Goal: Find specific page/section: Find specific page/section

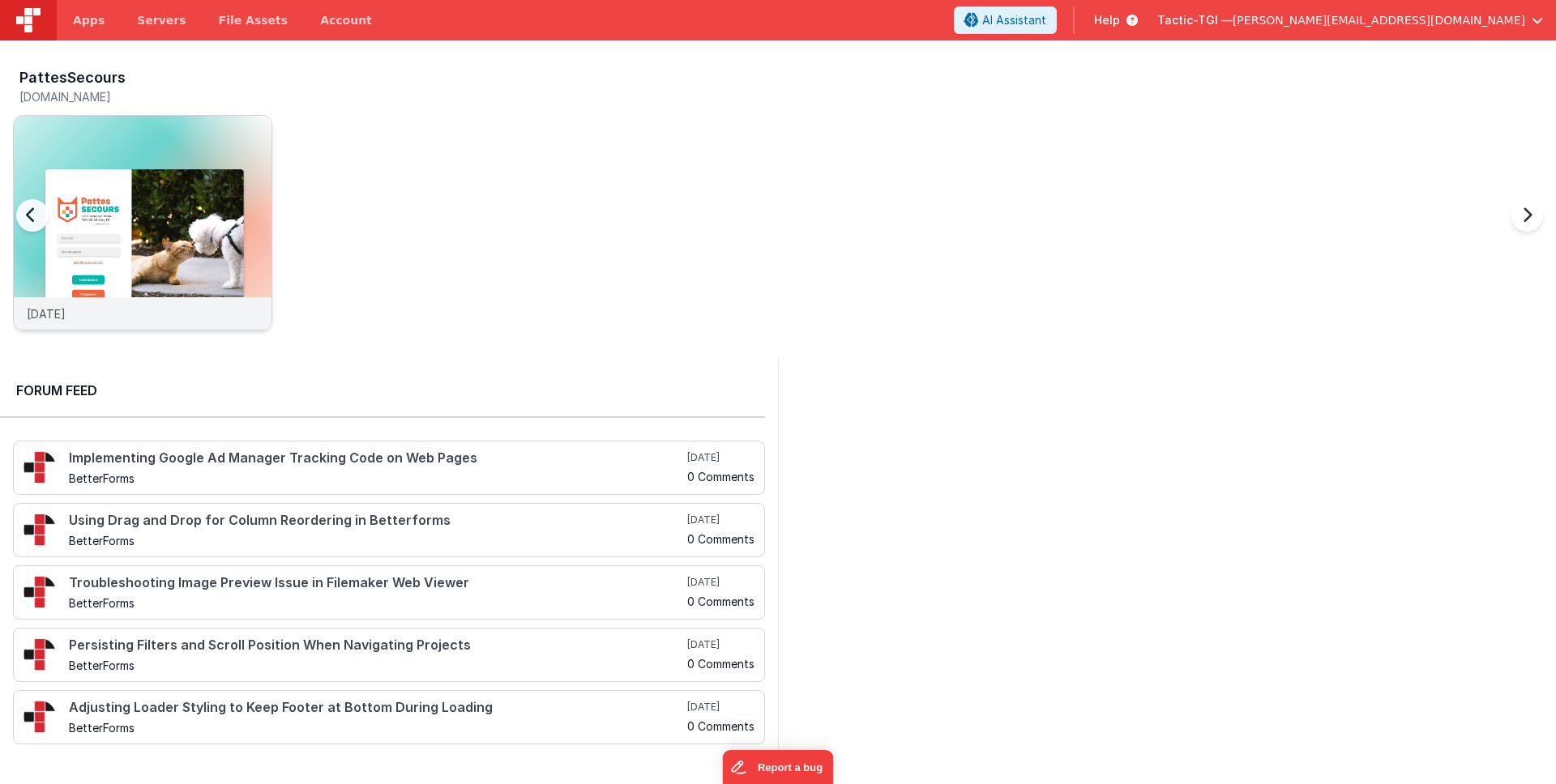
click at [196, 314] on div "[DATE]" at bounding box center [142, 313] width 257 height 33
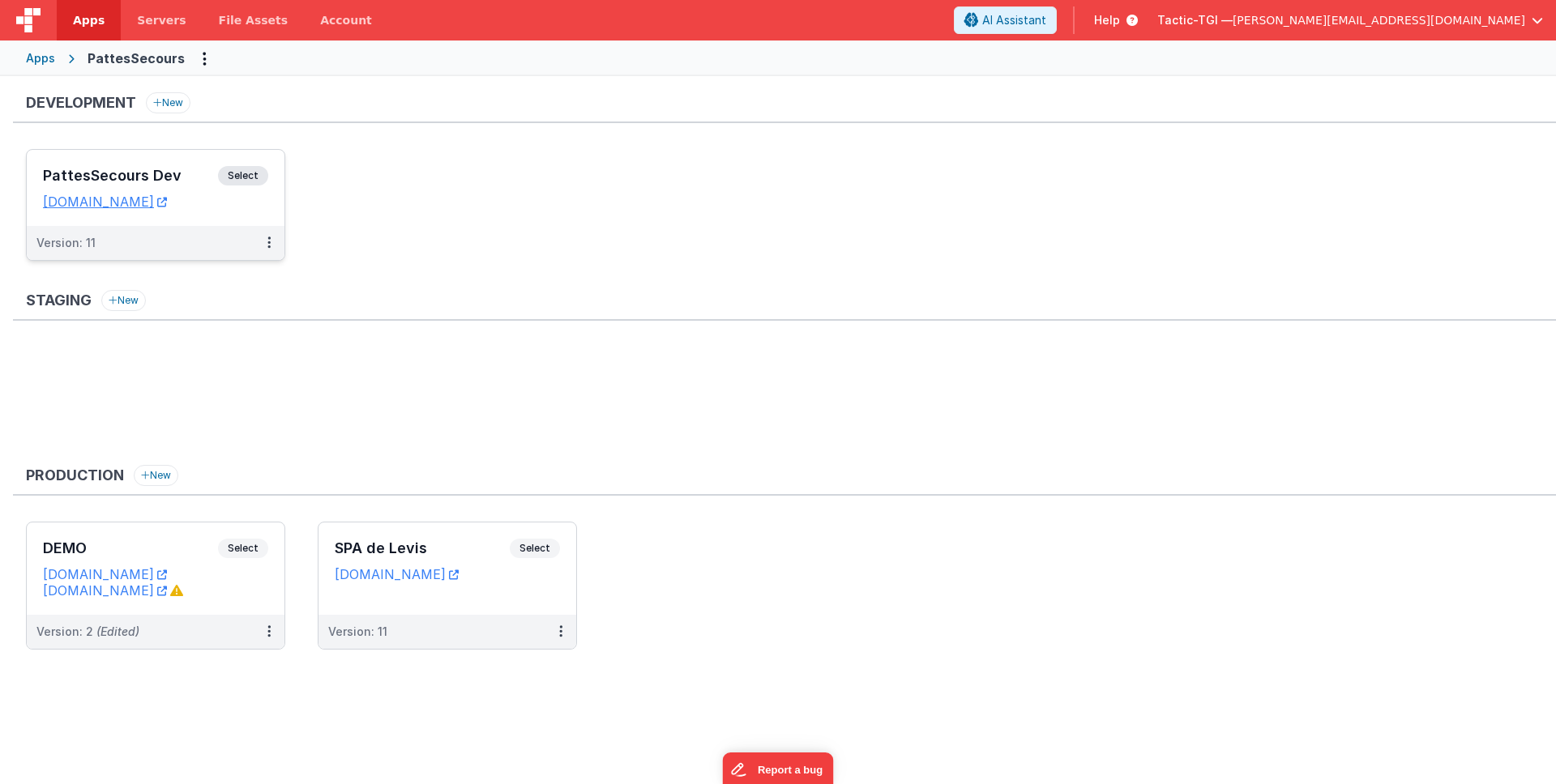
click at [201, 241] on div "Version: 11" at bounding box center [145, 243] width 217 height 16
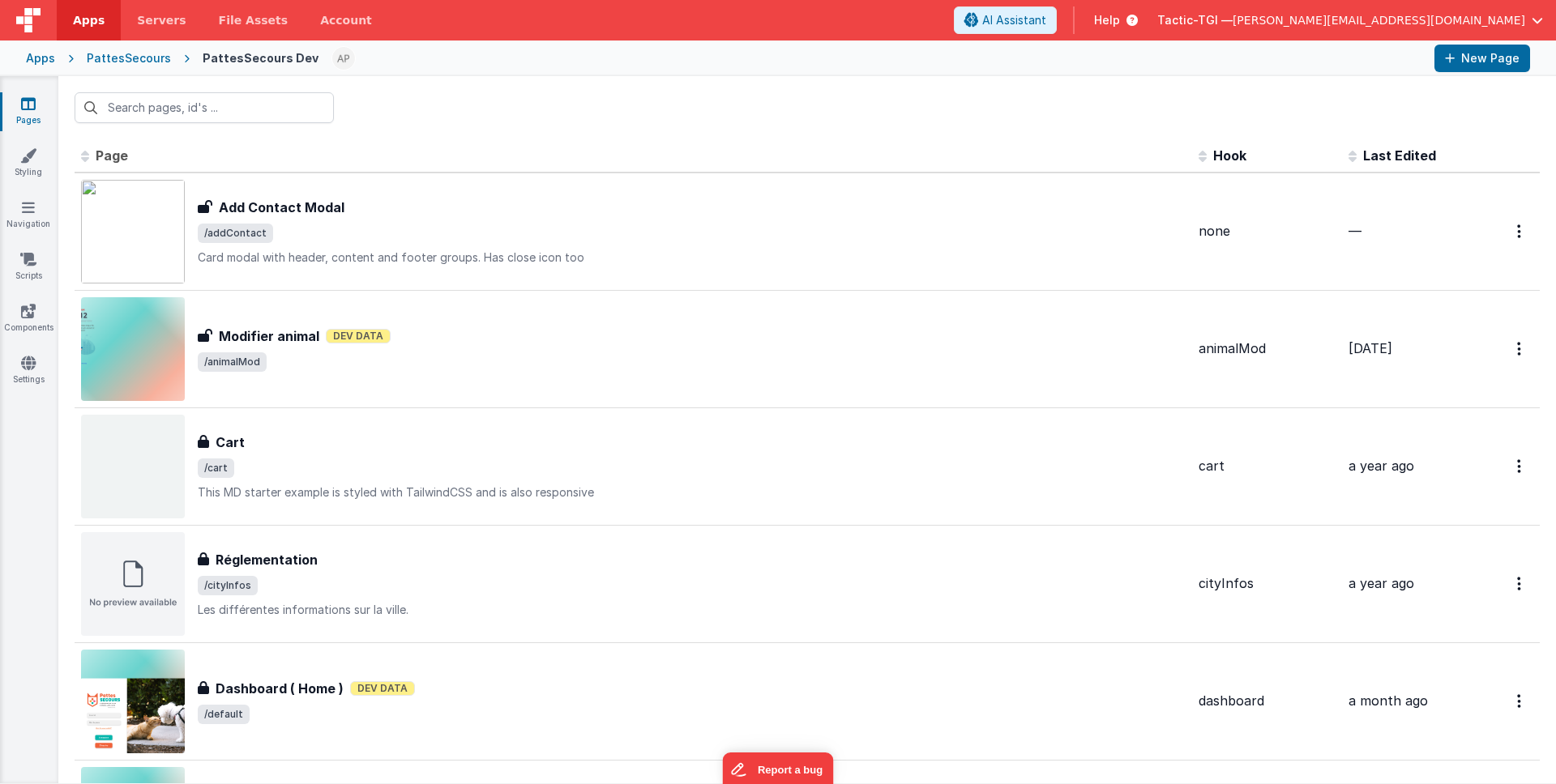
click at [34, 106] on icon at bounding box center [28, 103] width 15 height 16
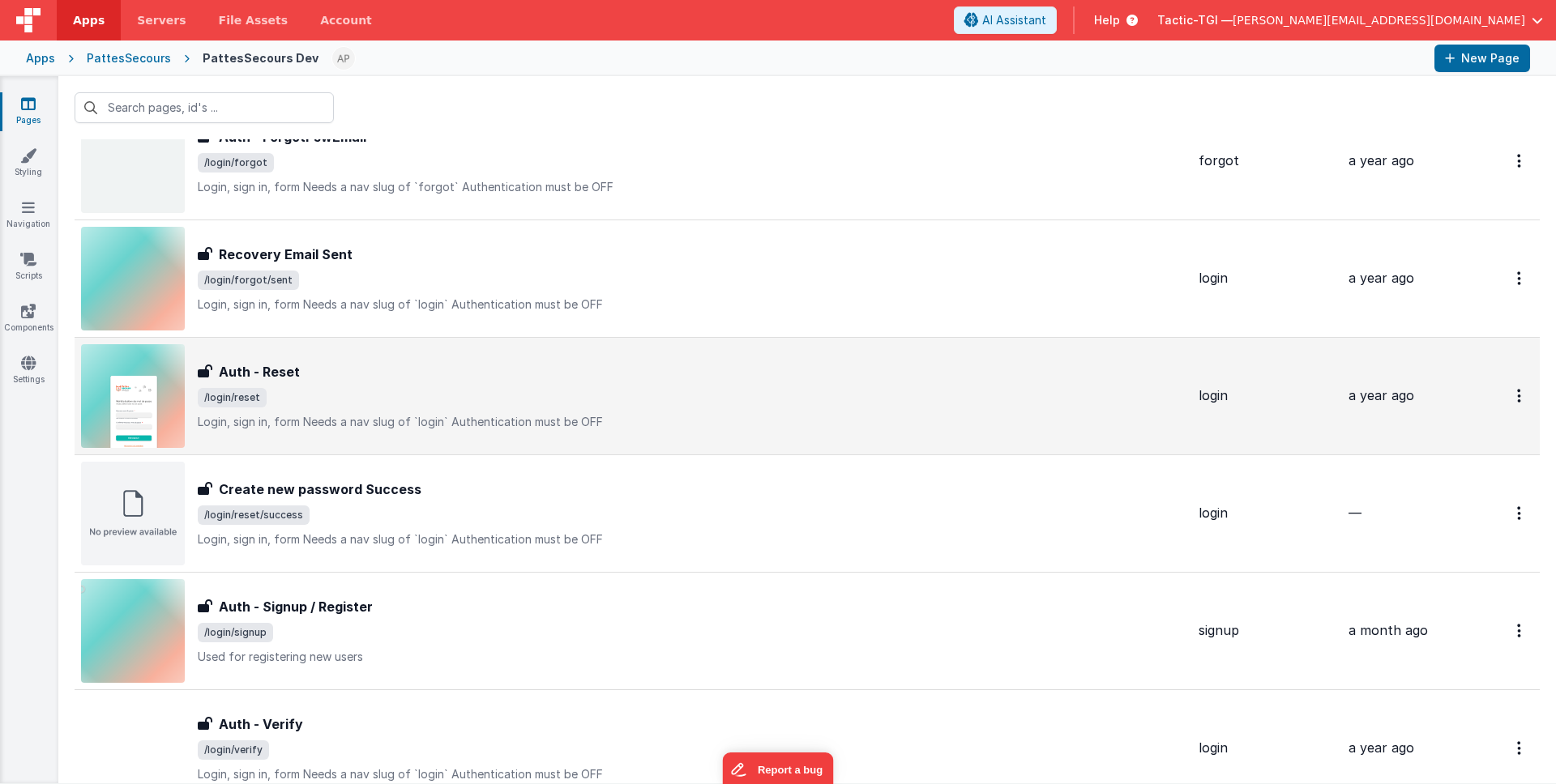
scroll to position [764, 0]
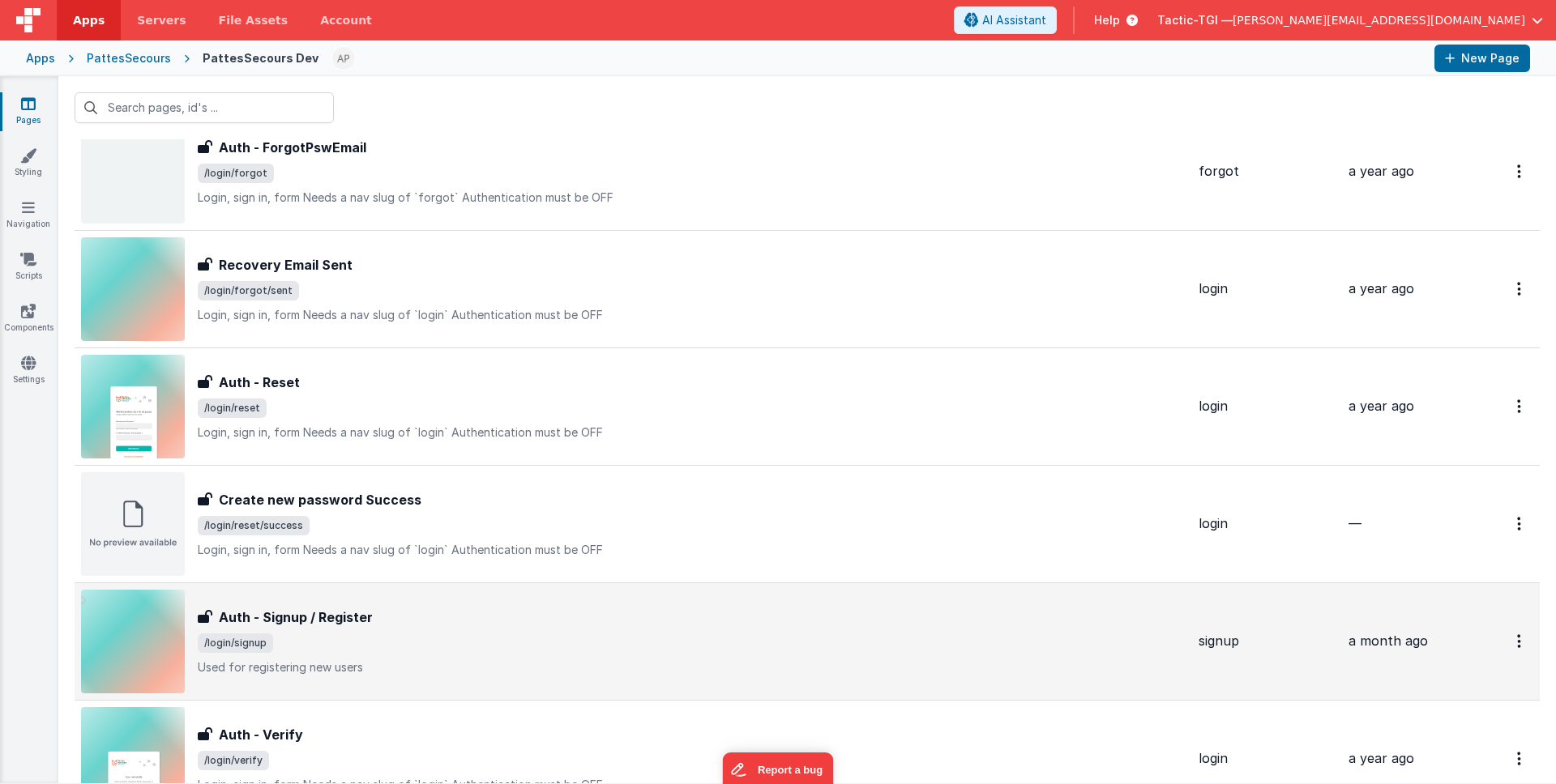
click at [418, 660] on p "Used for registering new users" at bounding box center [691, 667] width 988 height 16
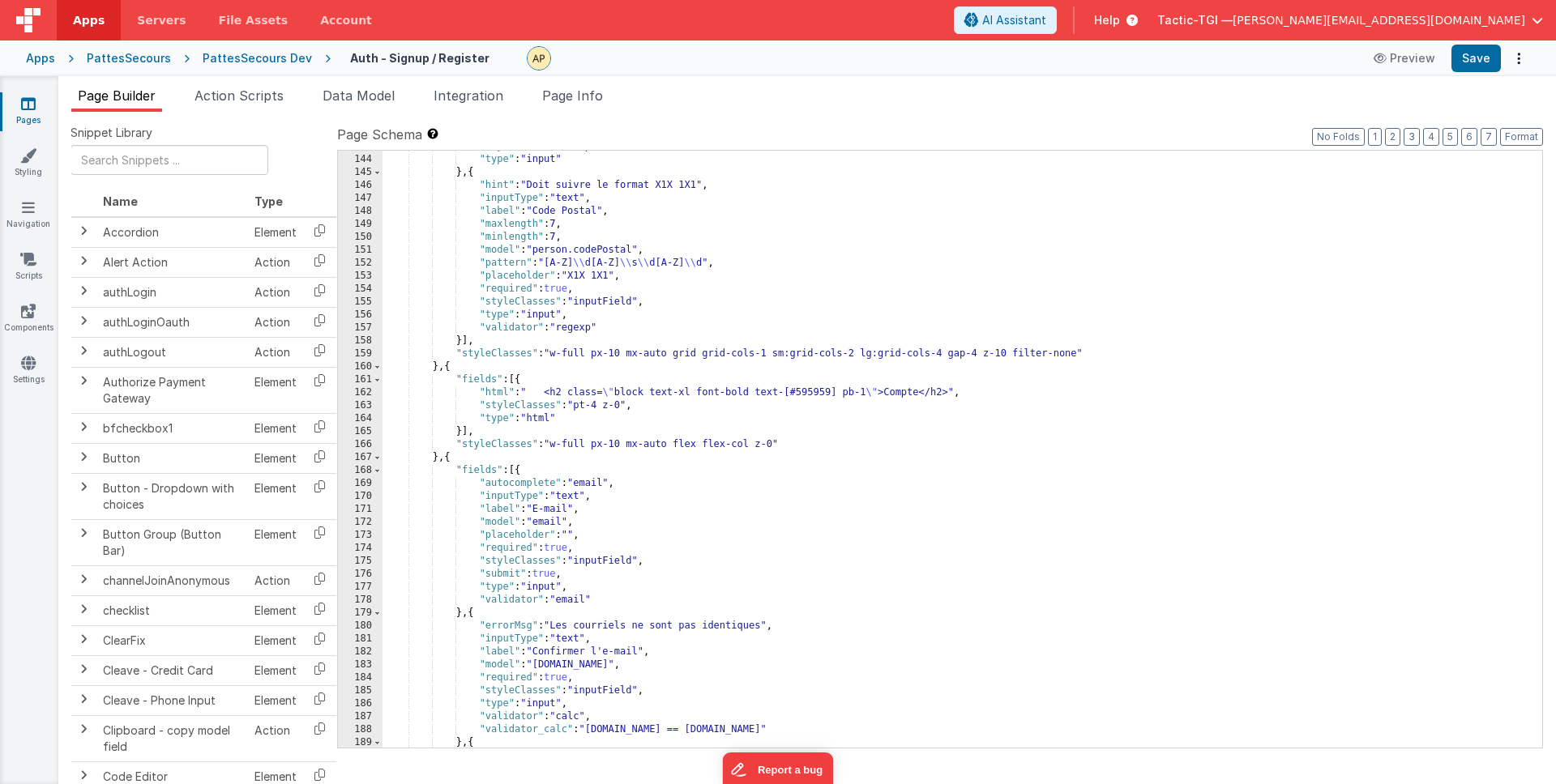
scroll to position [2720, 0]
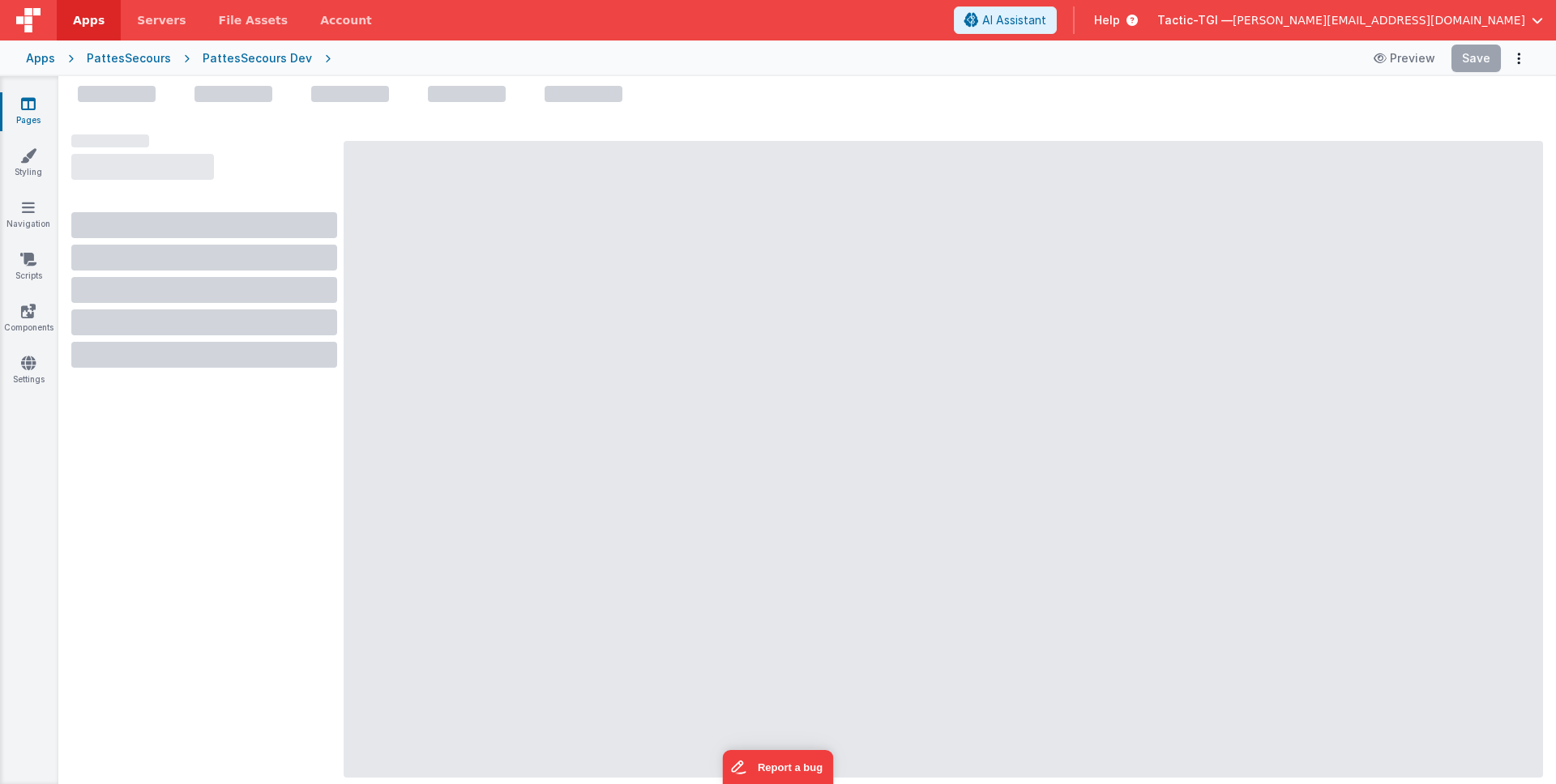
click at [623, 531] on div at bounding box center [943, 460] width 1200 height 637
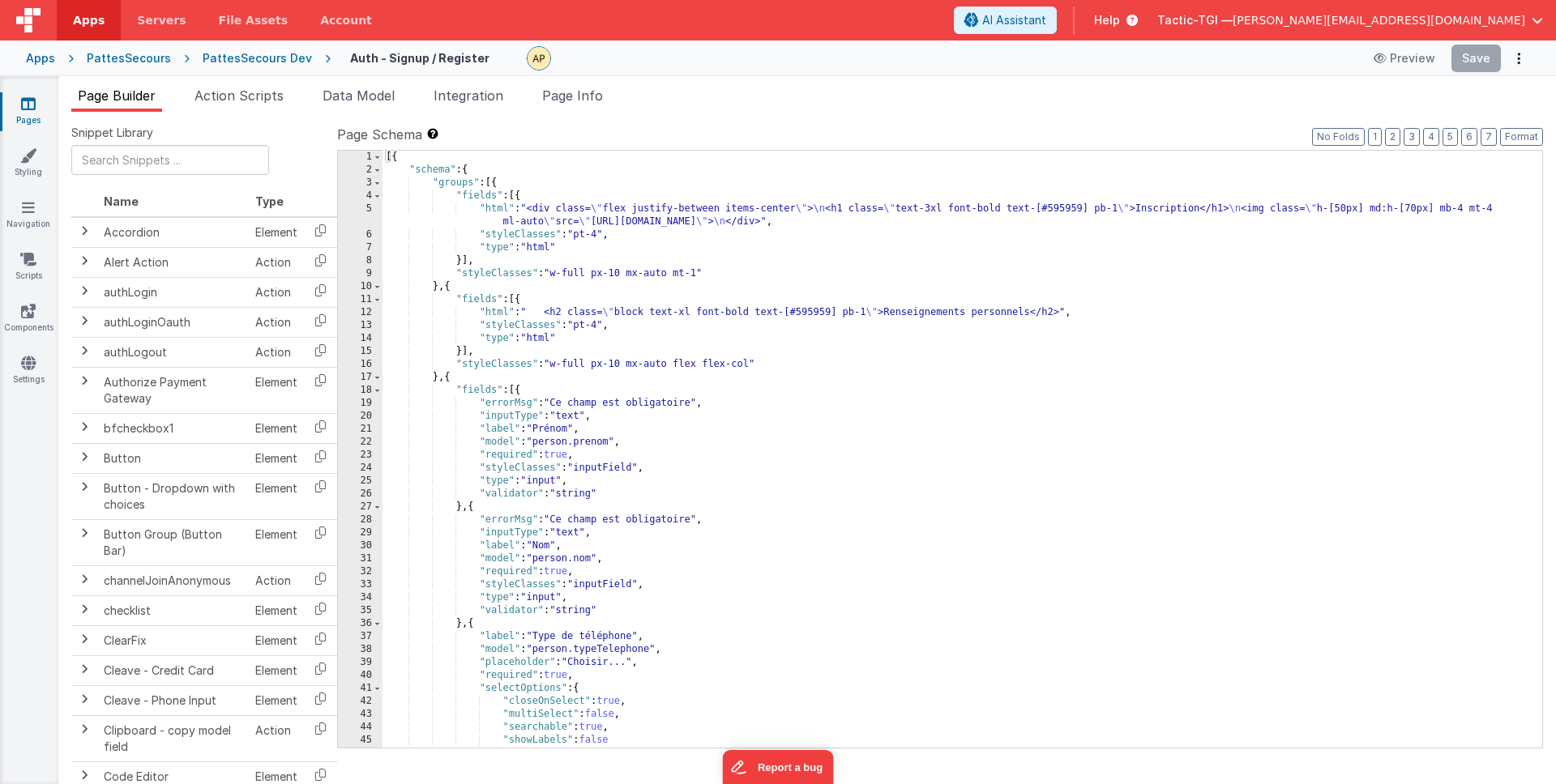
click at [21, 103] on icon at bounding box center [28, 103] width 15 height 16
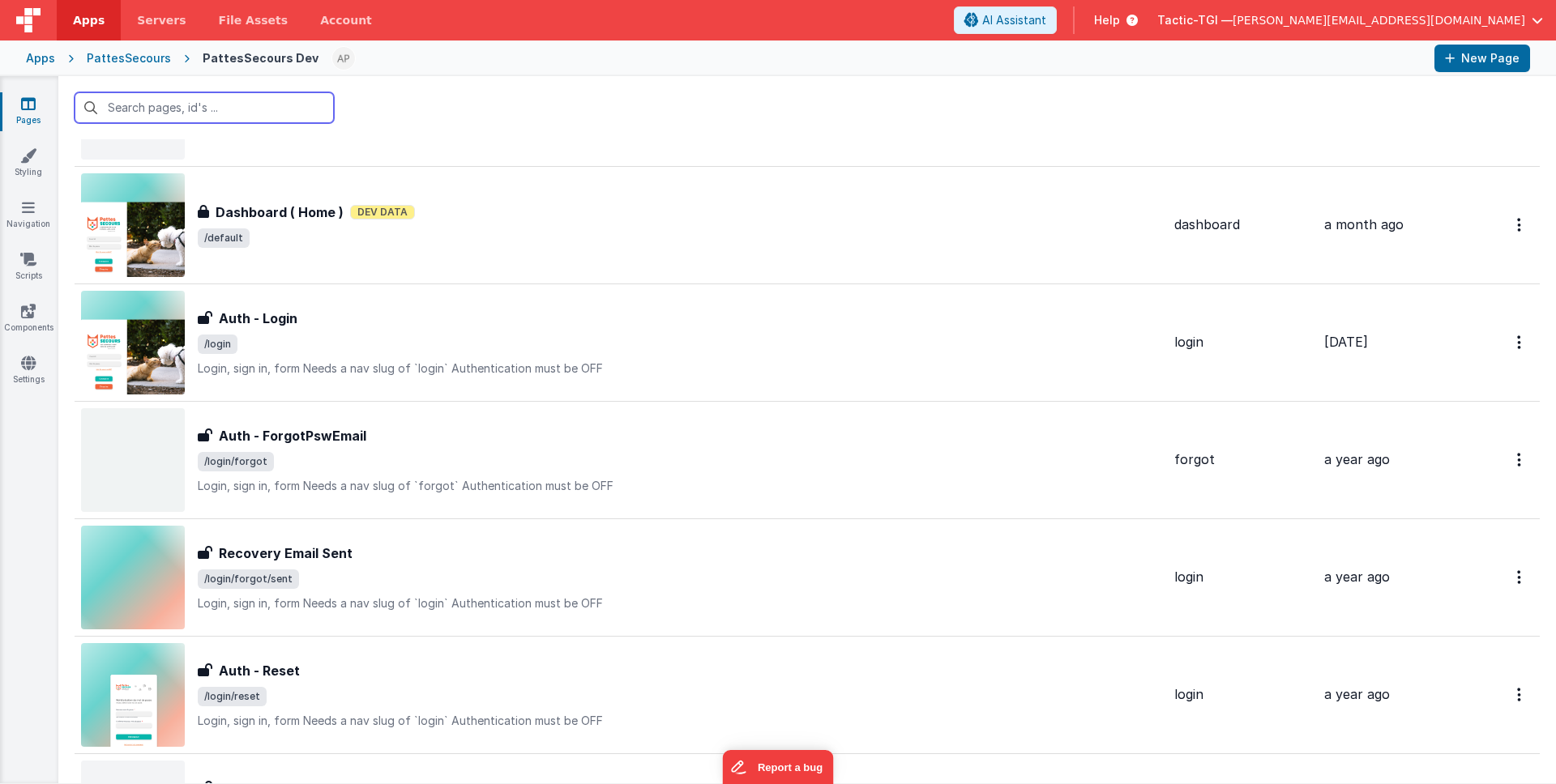
scroll to position [493, 0]
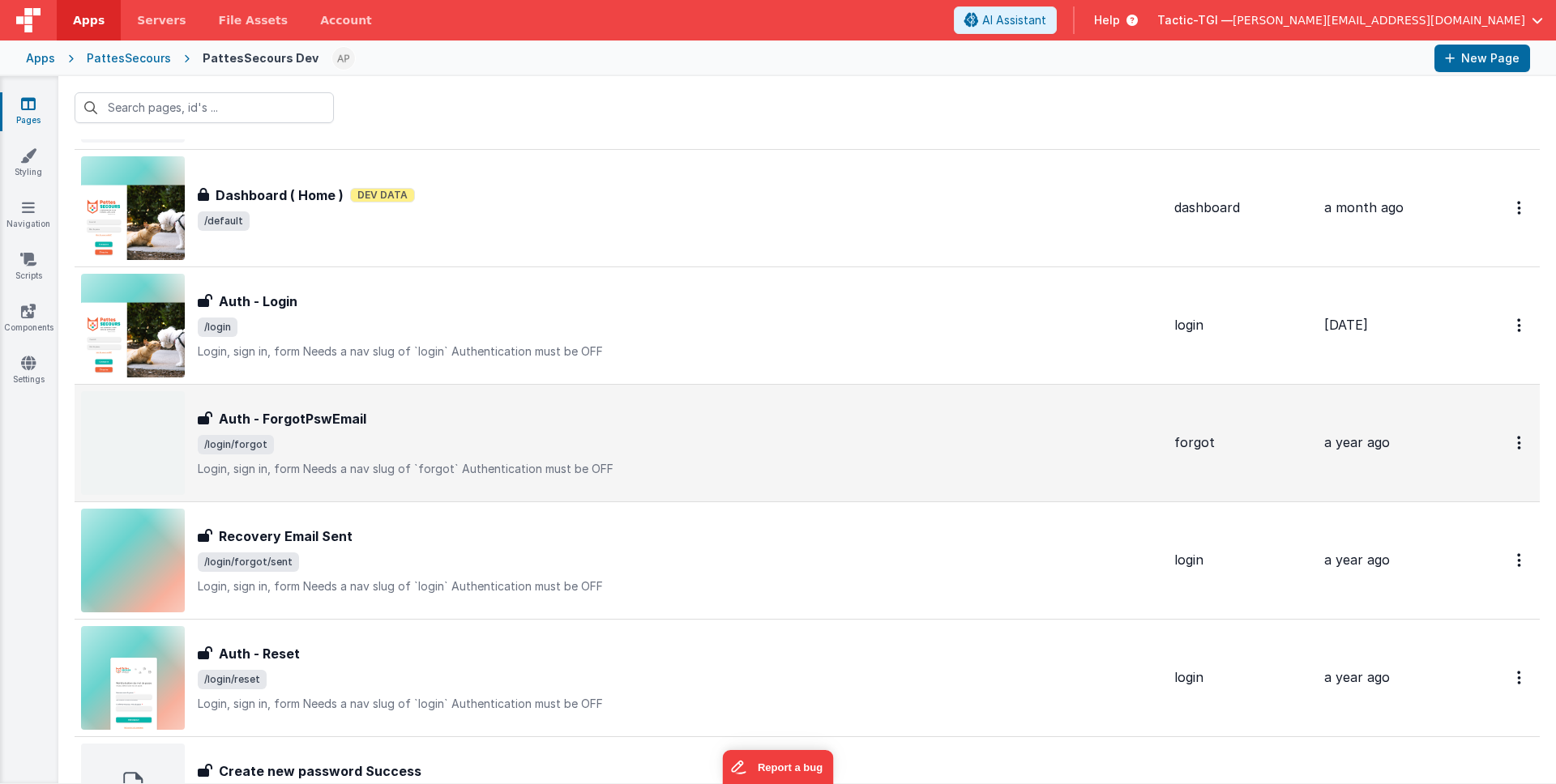
click at [158, 458] on img at bounding box center [133, 443] width 103 height 103
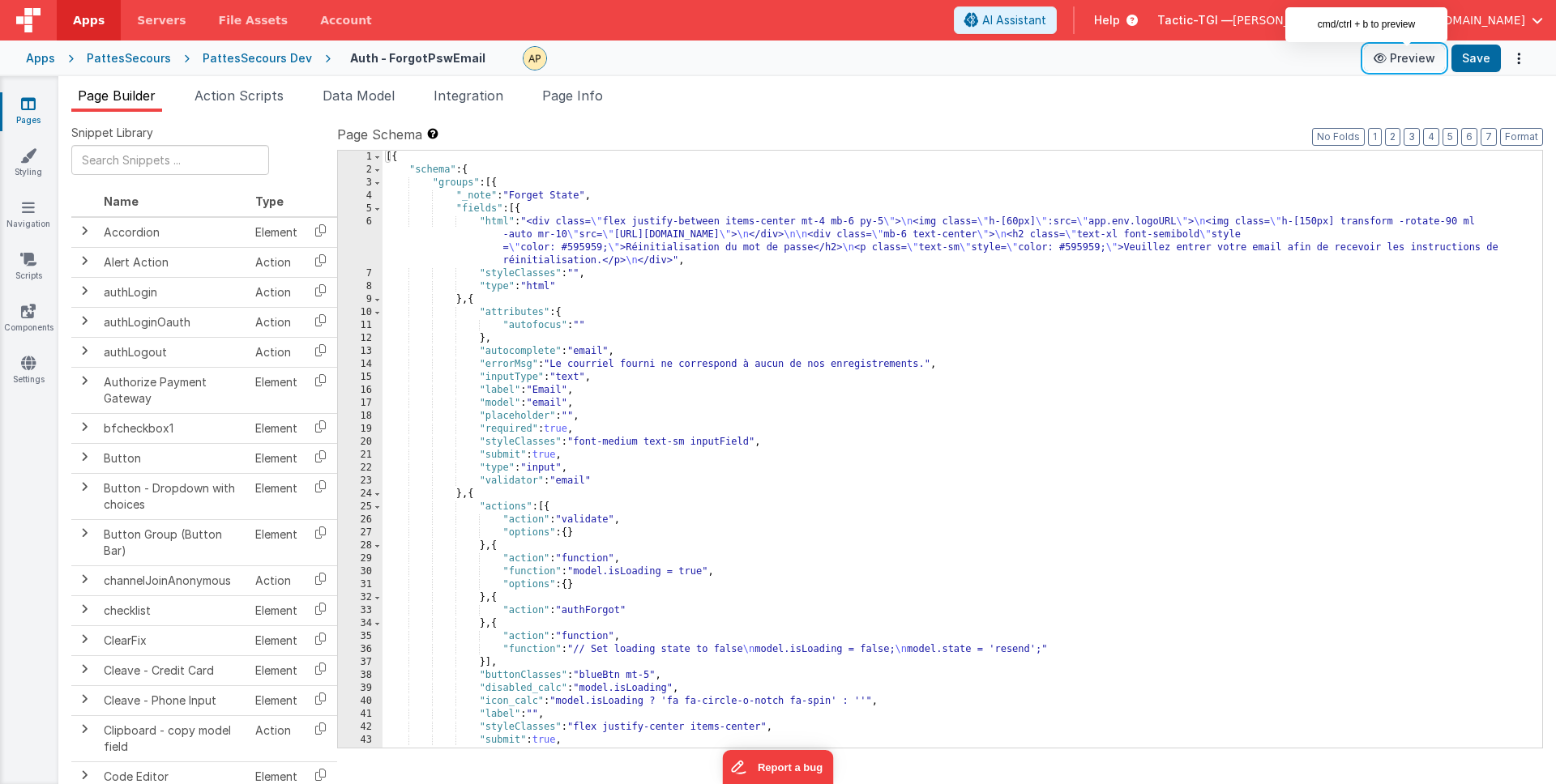
click at [1420, 54] on button "Preview" at bounding box center [1404, 59] width 81 height 26
